Goal: Task Accomplishment & Management: Manage account settings

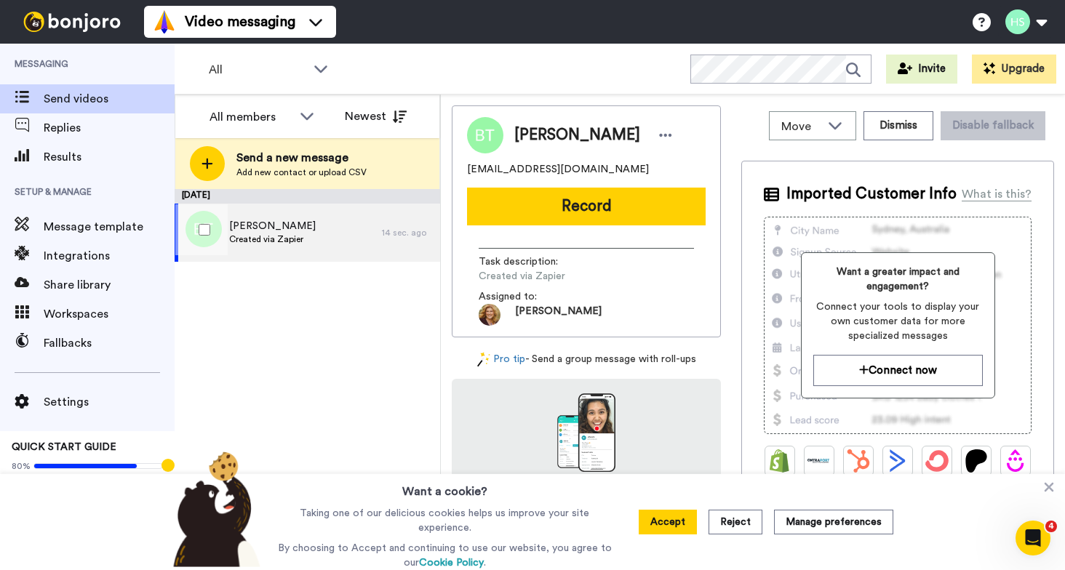
click at [311, 230] on div "[PERSON_NAME] Created via Zapier" at bounding box center [278, 233] width 207 height 58
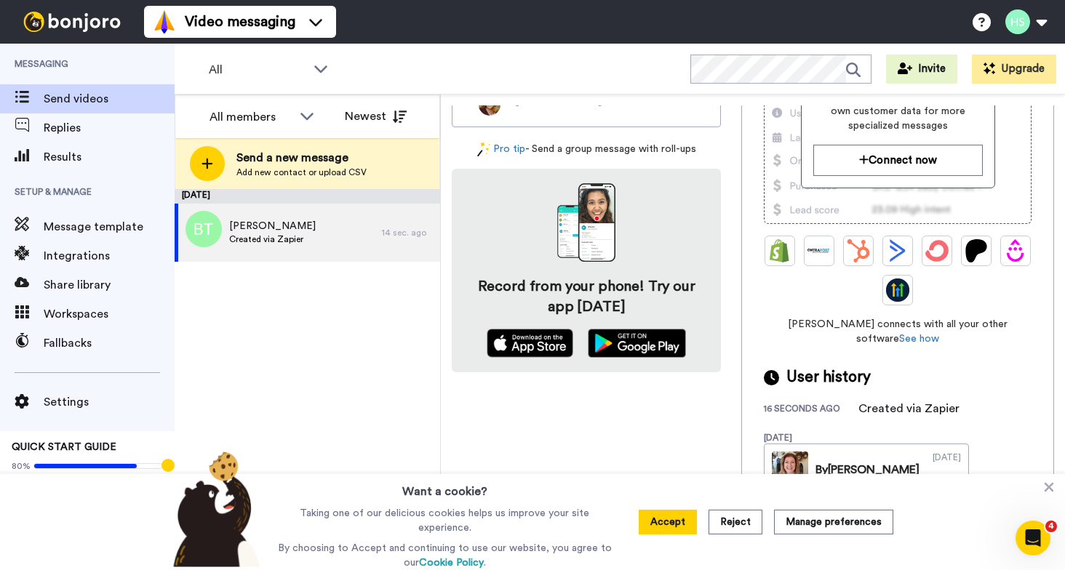
scroll to position [236, 0]
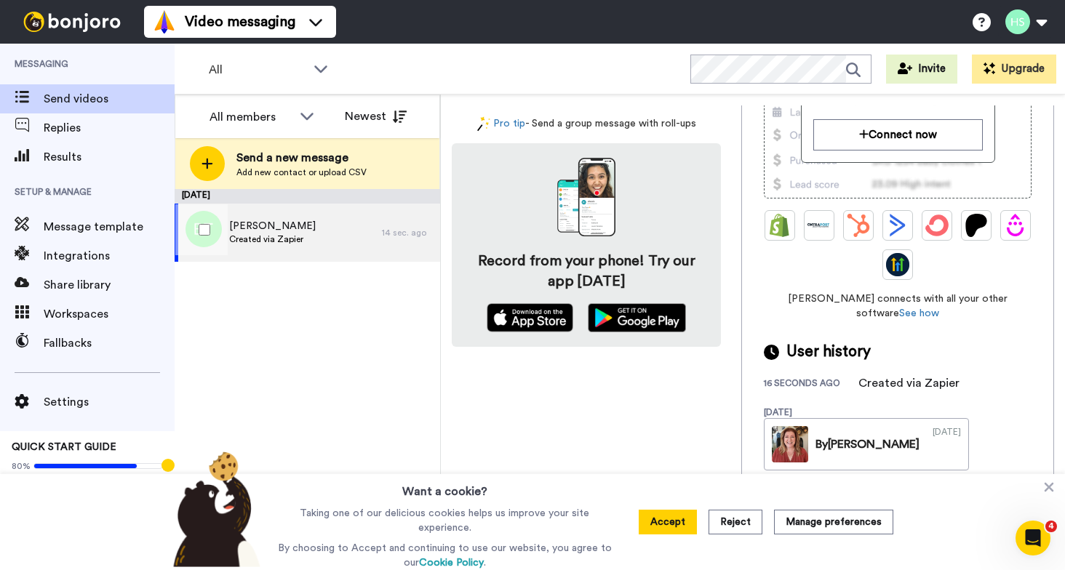
click at [293, 222] on span "[PERSON_NAME]" at bounding box center [272, 226] width 87 height 15
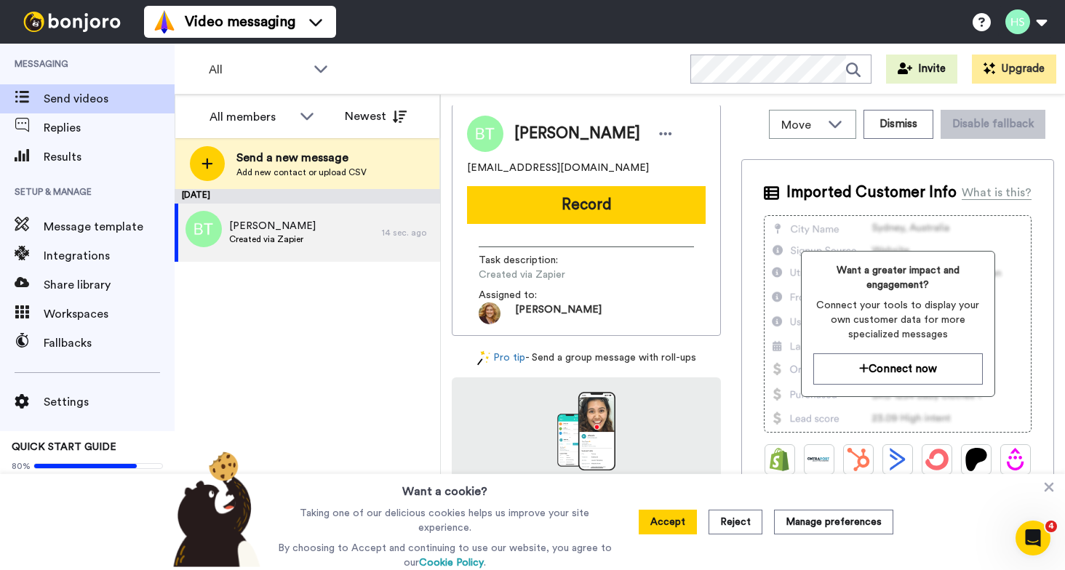
scroll to position [0, 0]
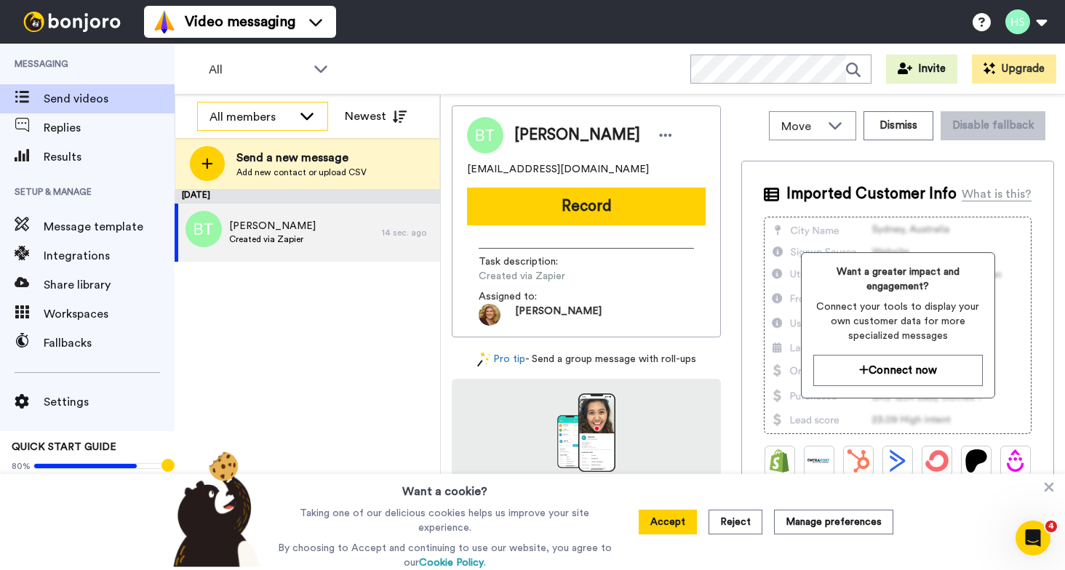
click at [316, 112] on div "All members" at bounding box center [262, 117] width 129 height 29
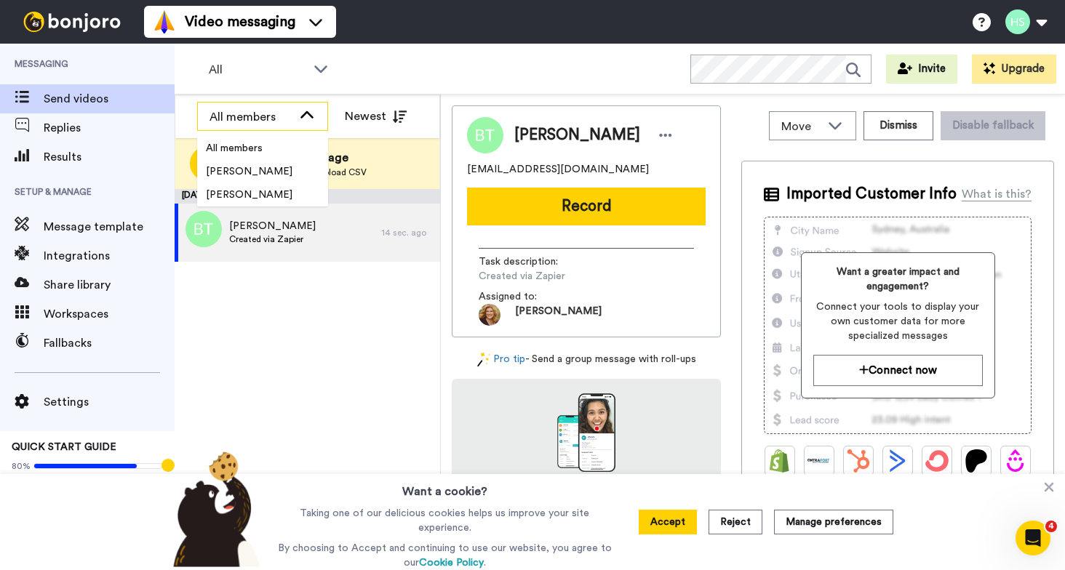
click at [316, 112] on div "All members" at bounding box center [262, 117] width 129 height 29
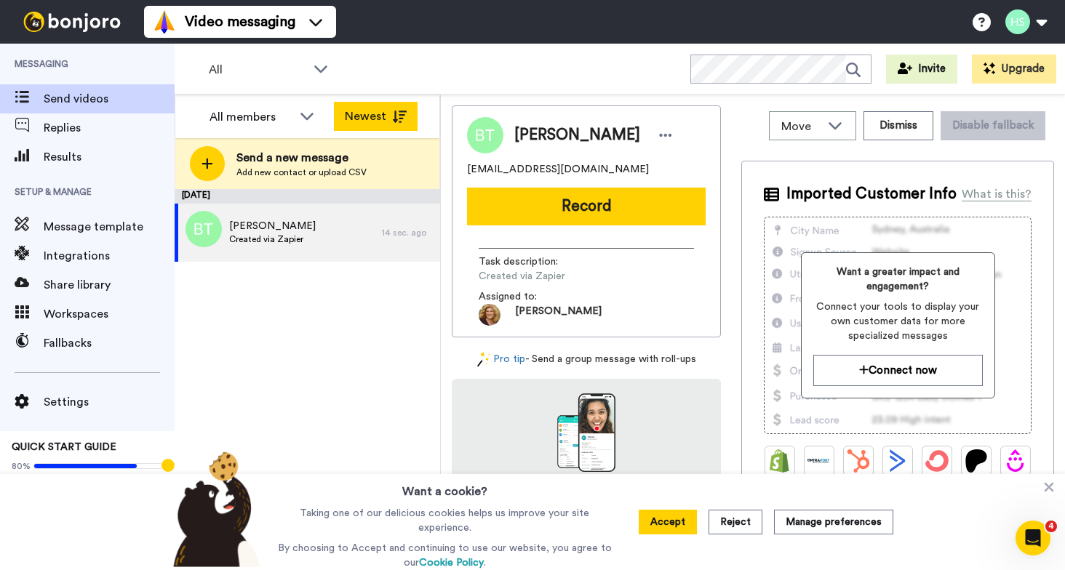
click at [383, 116] on button "Newest" at bounding box center [376, 116] width 84 height 29
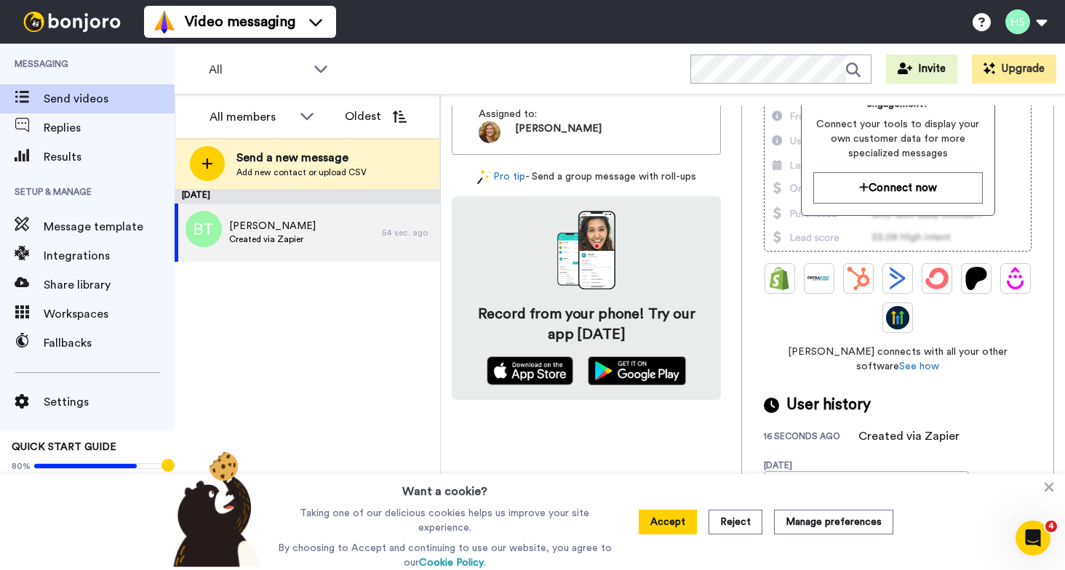
scroll to position [236, 0]
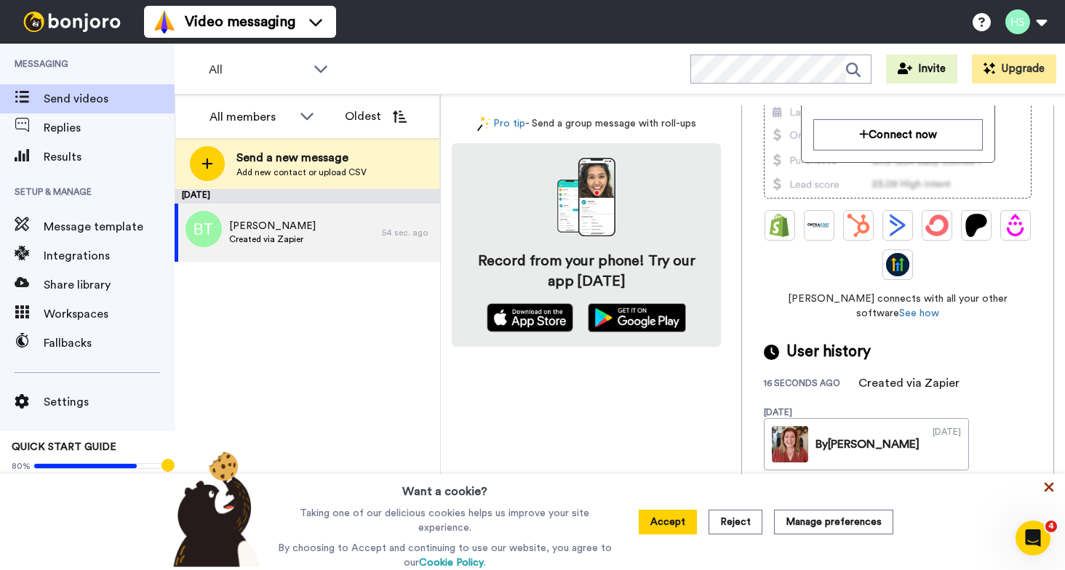
click at [1052, 491] on icon at bounding box center [1048, 487] width 15 height 15
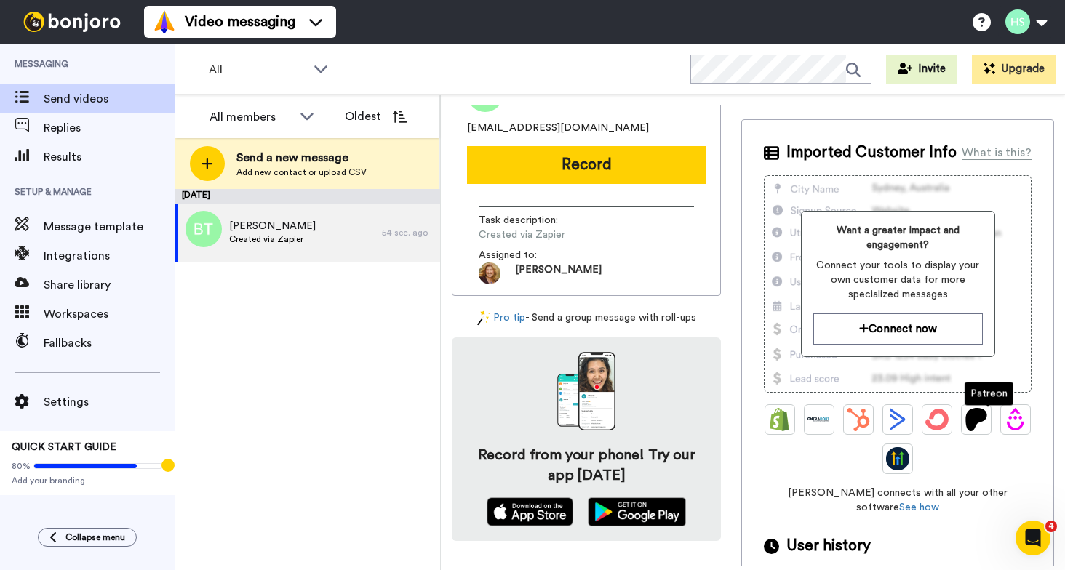
scroll to position [0, 0]
